Goal: Check status: Check status

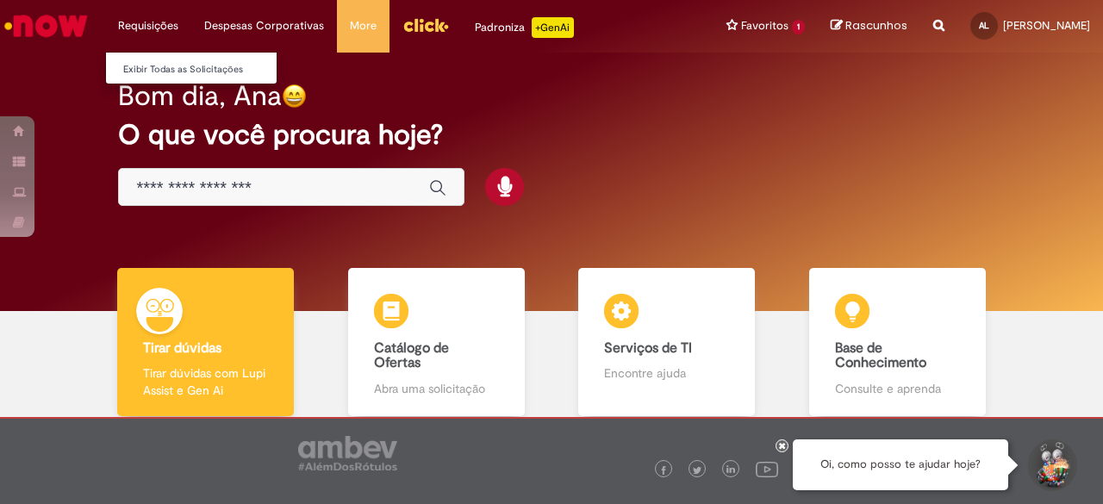
click at [171, 54] on ul "Exibir Todas as Solicitações" at bounding box center [191, 68] width 172 height 33
click at [171, 65] on link "Exibir Todas as Solicitações" at bounding box center [201, 69] width 190 height 19
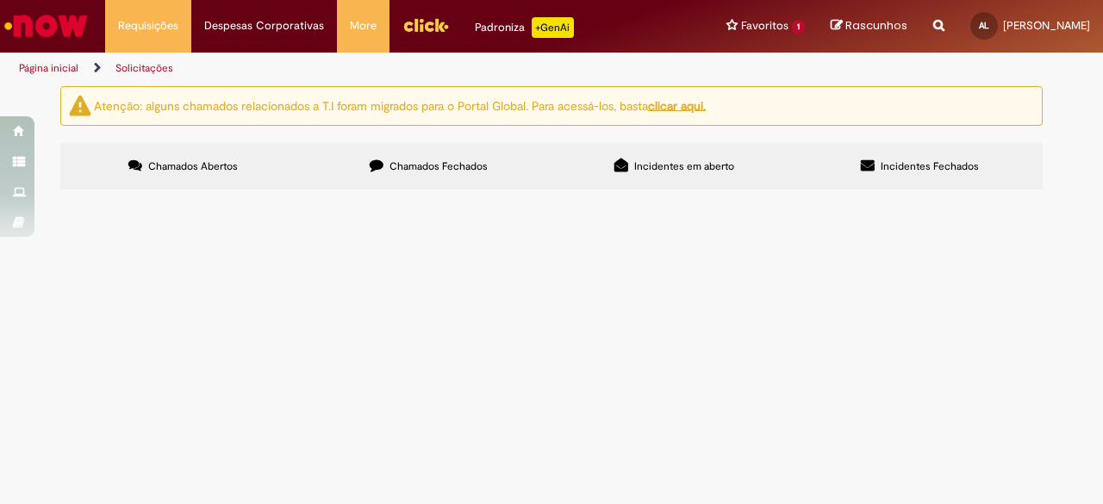
click at [452, 159] on span "Chamados Fechados" at bounding box center [438, 166] width 98 height 14
click at [0, 0] on span "Olá! Favor realizar a alocação na conta cliente: 280188." at bounding box center [0, 0] width 0 height 0
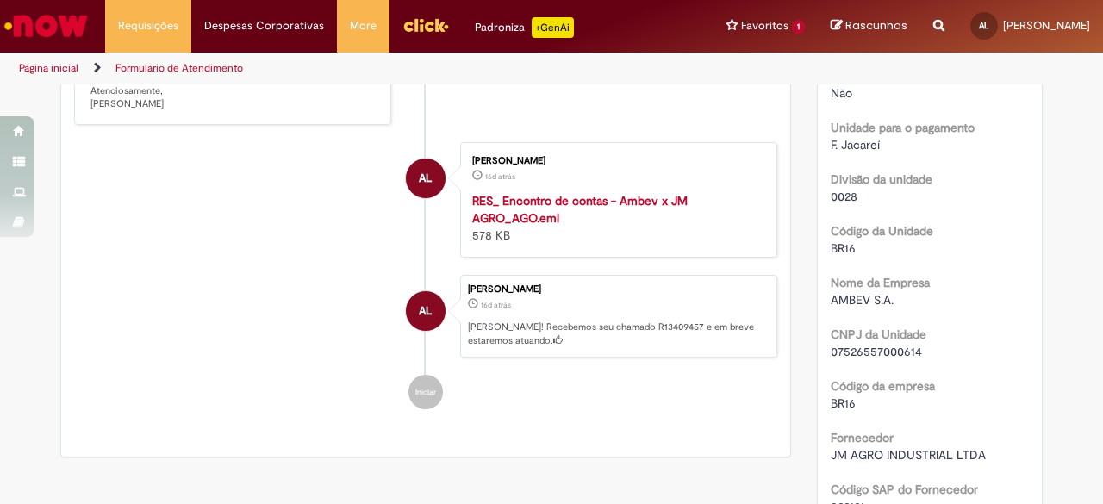
scroll to position [615, 0]
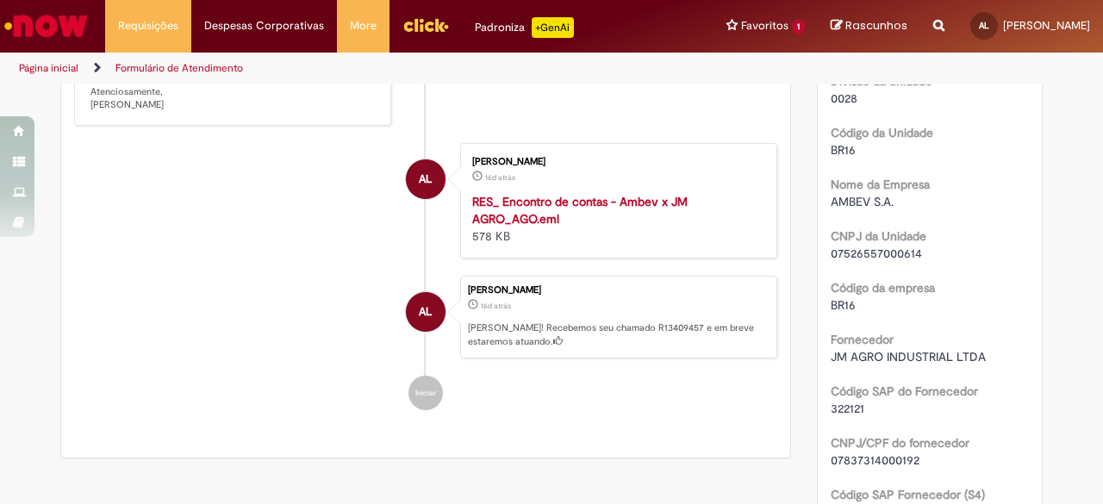
click at [564, 218] on strong "RES_ Encontro de contas - Ambev x JM AGRO_AGO.eml" at bounding box center [579, 210] width 215 height 33
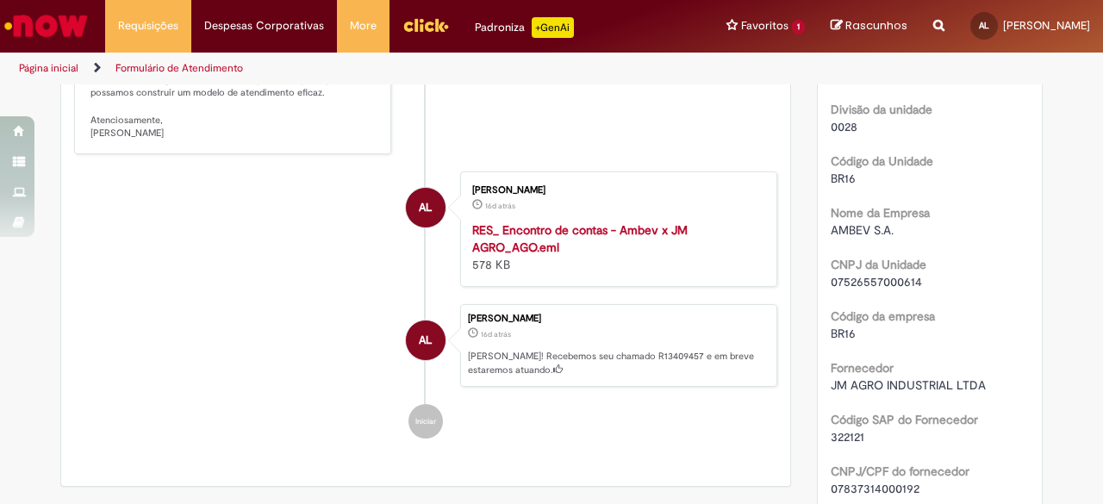
scroll to position [603, 0]
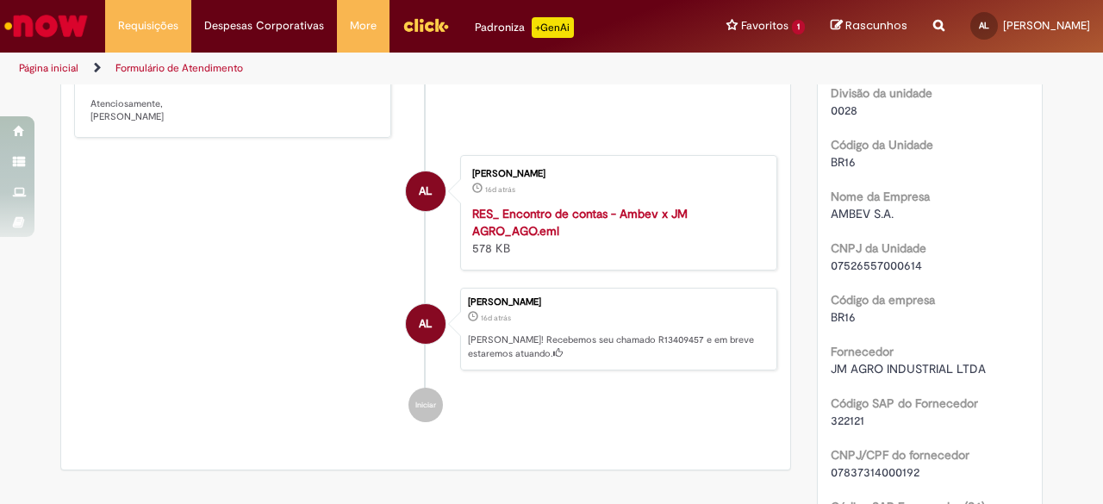
click at [542, 237] on strong "RES_ Encontro de contas - Ambev x JM AGRO_AGO.eml" at bounding box center [579, 222] width 215 height 33
